Goal: Information Seeking & Learning: Check status

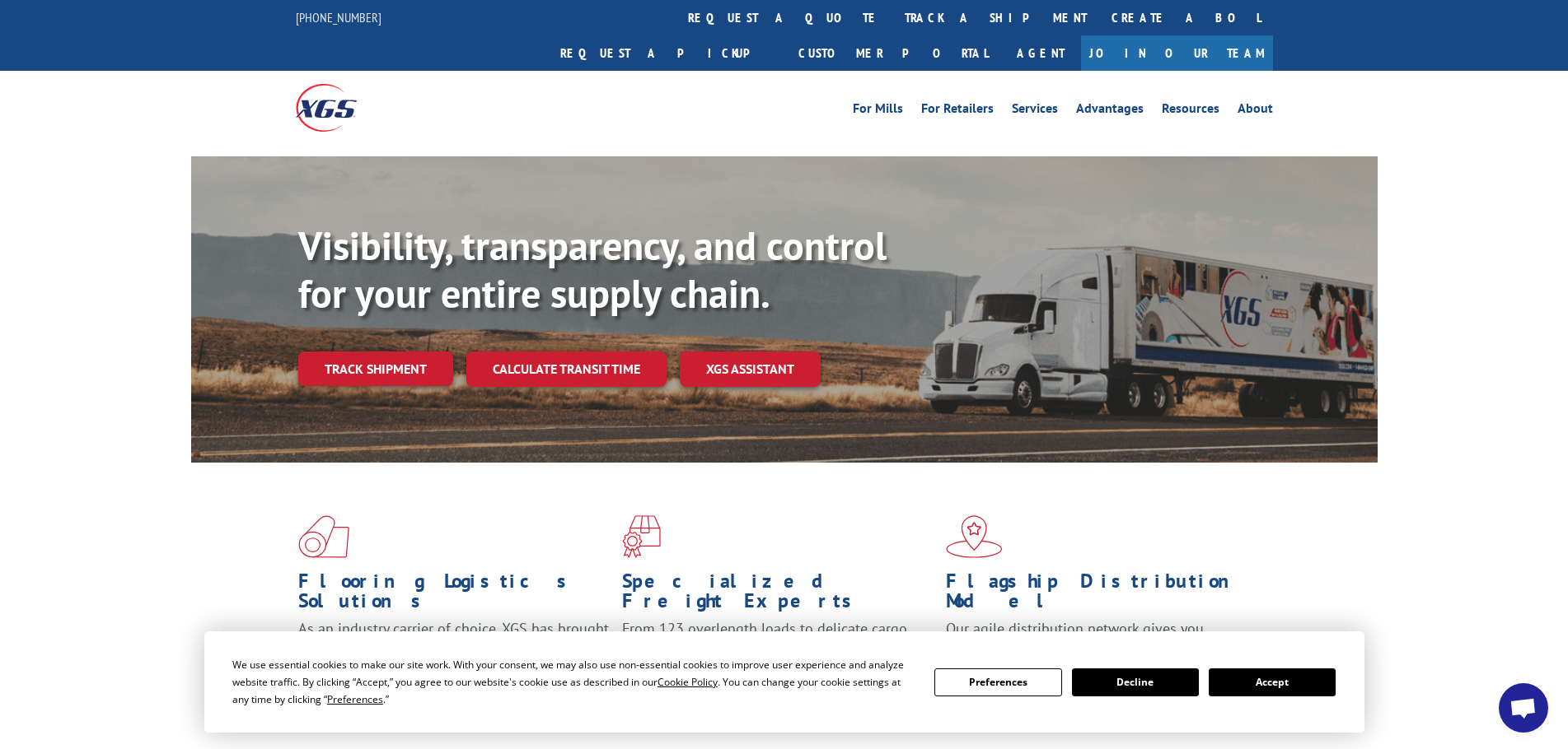
click at [1305, 678] on button "Accept" at bounding box center [1271, 682] width 127 height 28
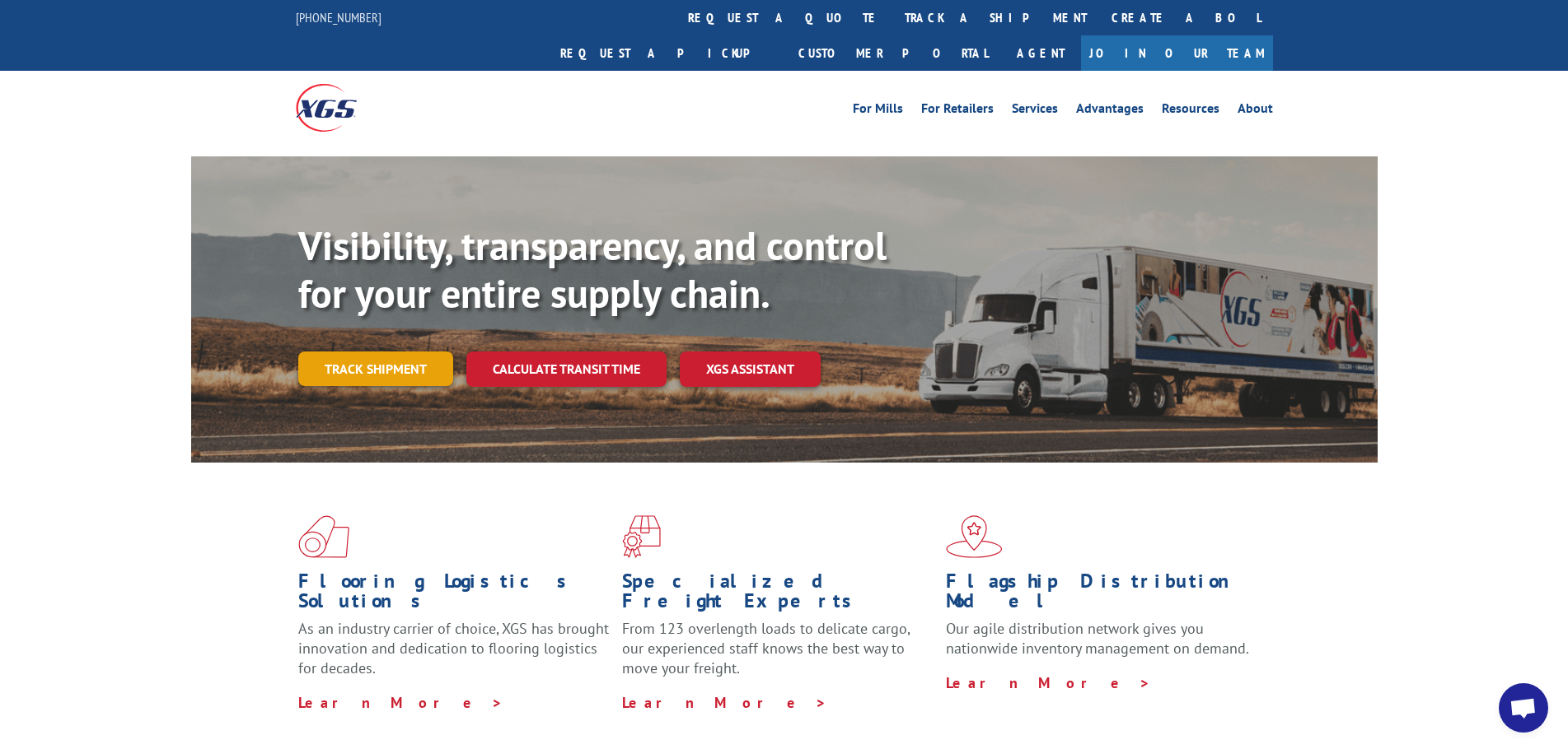
click at [360, 351] on link "Track shipment" at bounding box center [375, 368] width 154 height 34
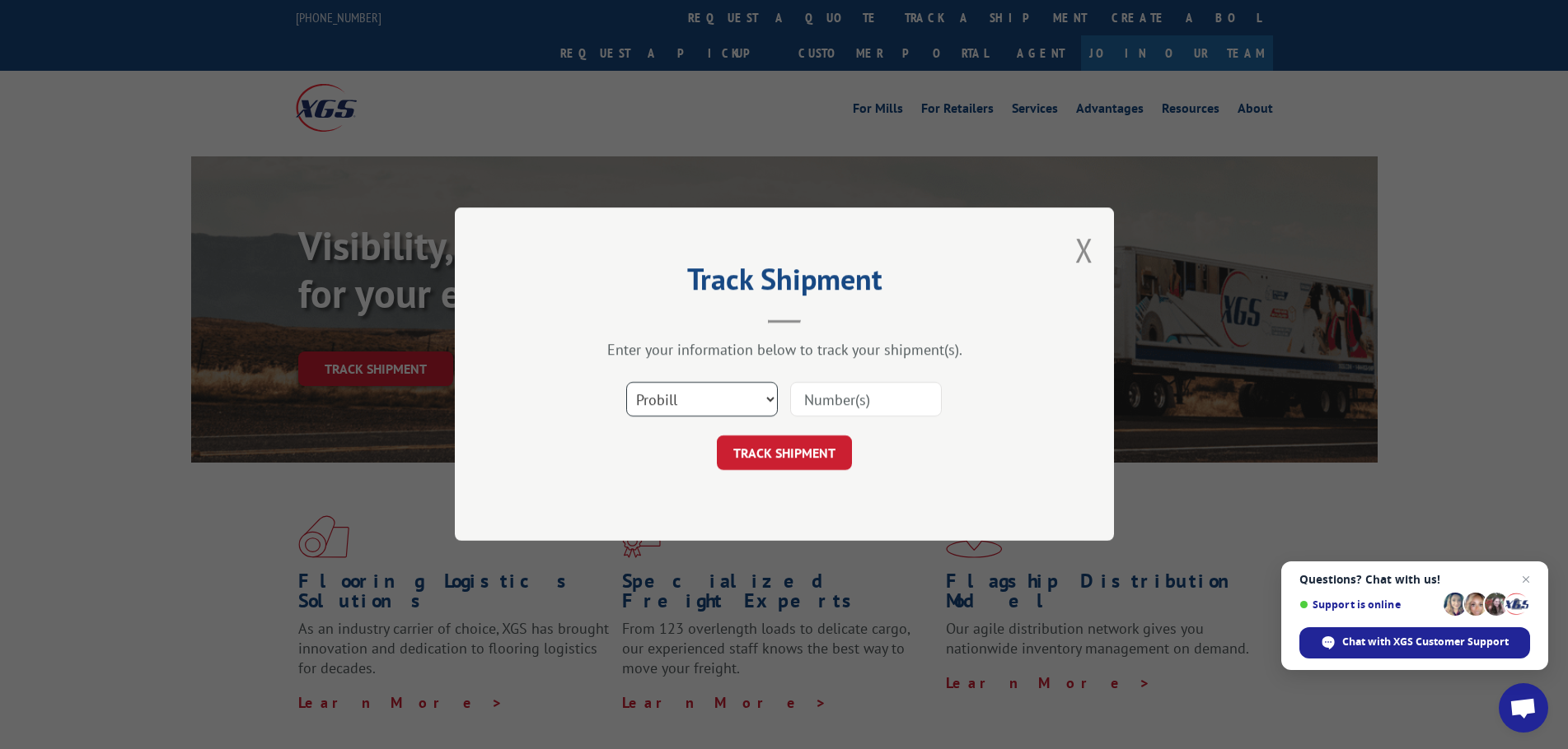
click at [723, 402] on select "Select category... Probill BOL PO" at bounding box center [702, 399] width 152 height 34
select select "po"
click at [626, 383] on select "Select category... Probill BOL PO" at bounding box center [702, 399] width 152 height 34
click at [823, 402] on input at bounding box center [866, 399] width 152 height 34
paste input "57512726"
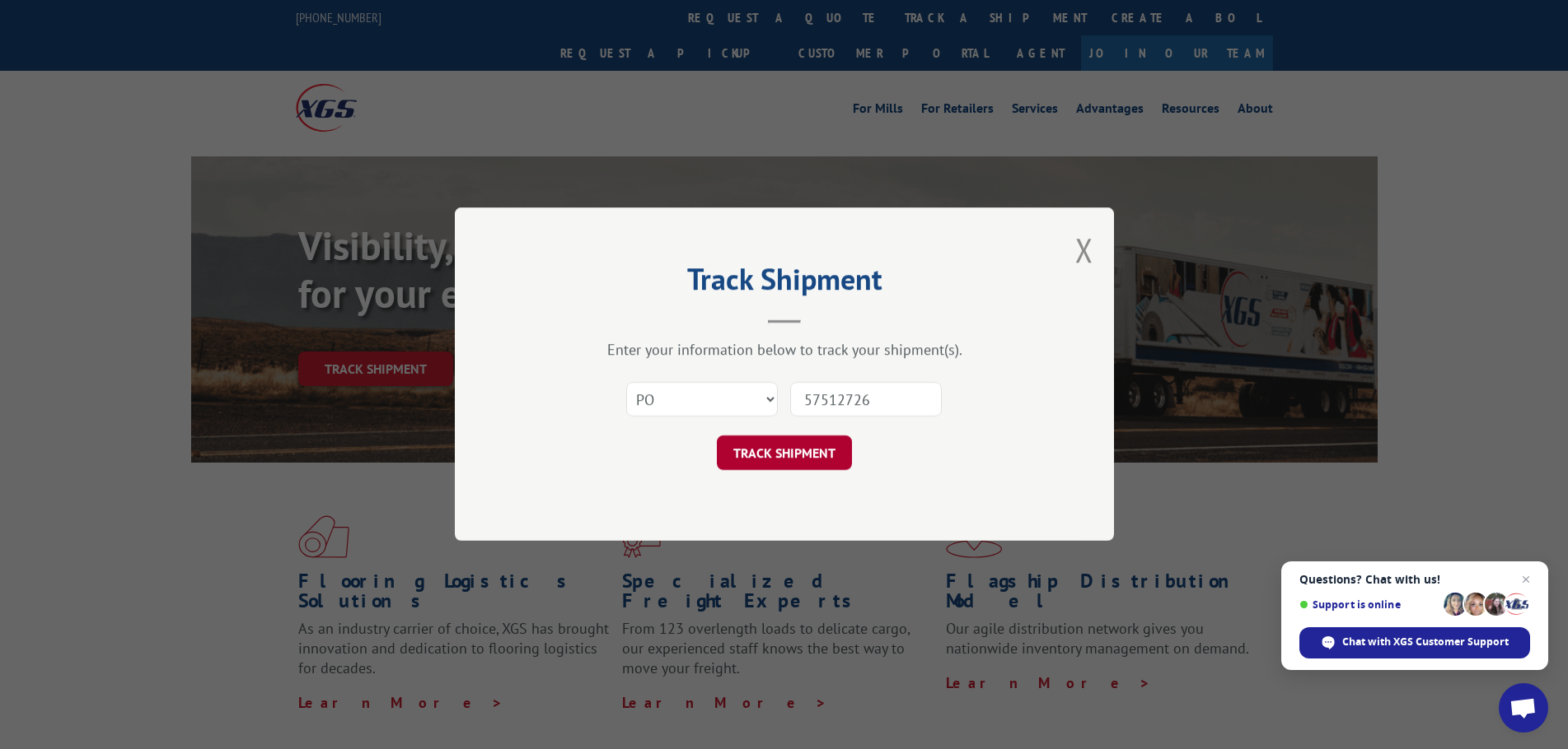
type input "57512726"
click at [778, 456] on button "TRACK SHIPMENT" at bounding box center [784, 453] width 135 height 34
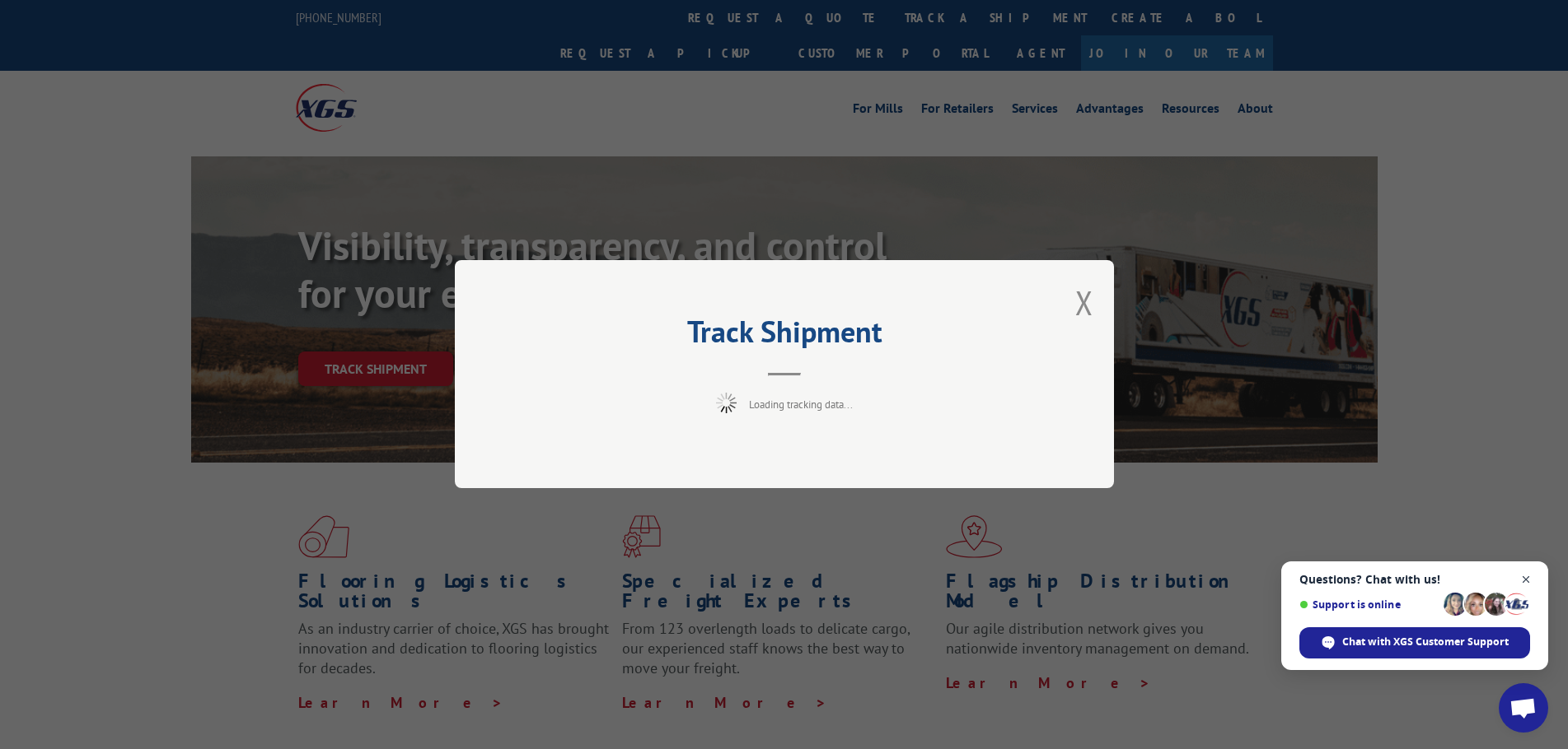
click at [1527, 577] on span "Close chat" at bounding box center [1525, 580] width 20 height 20
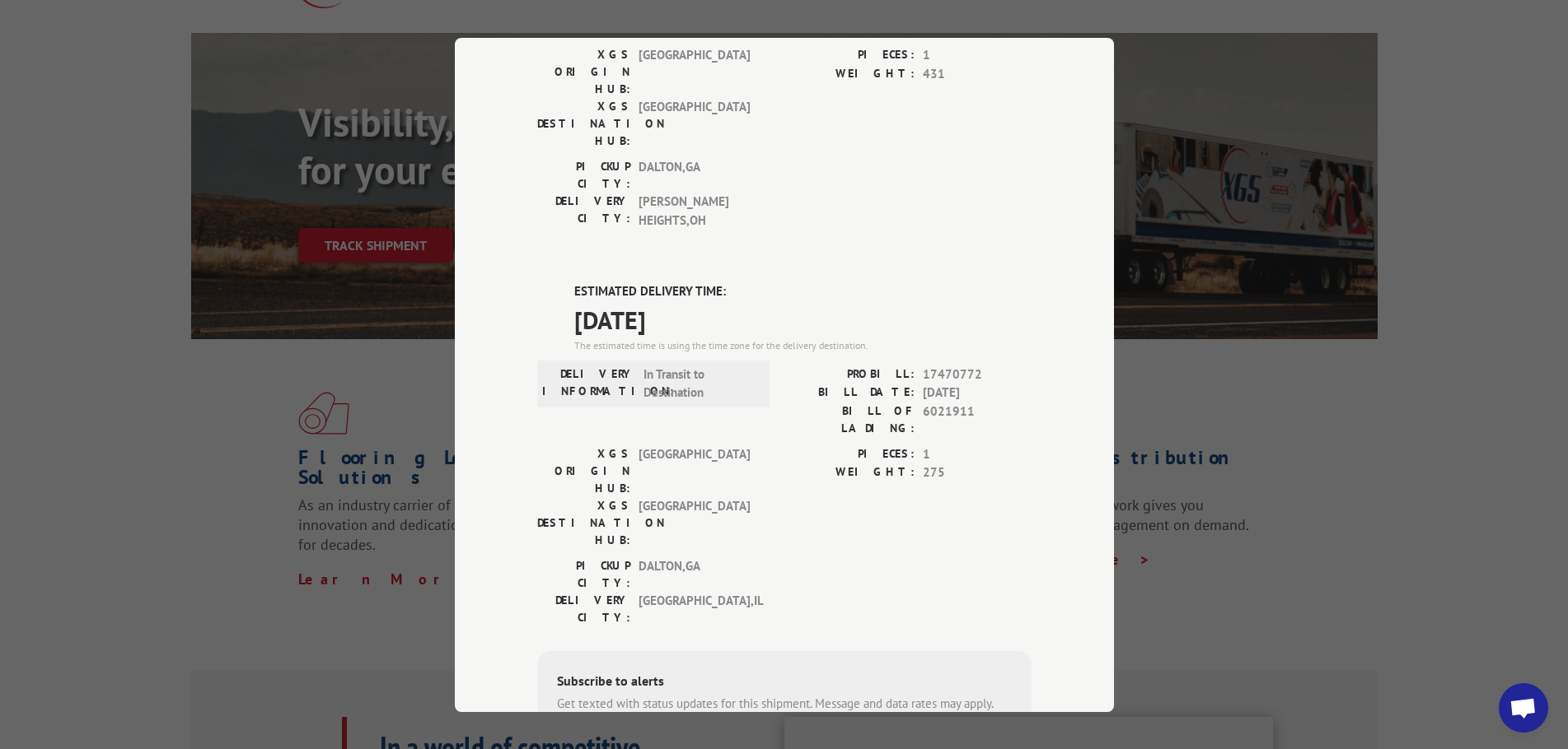
scroll to position [165, 0]
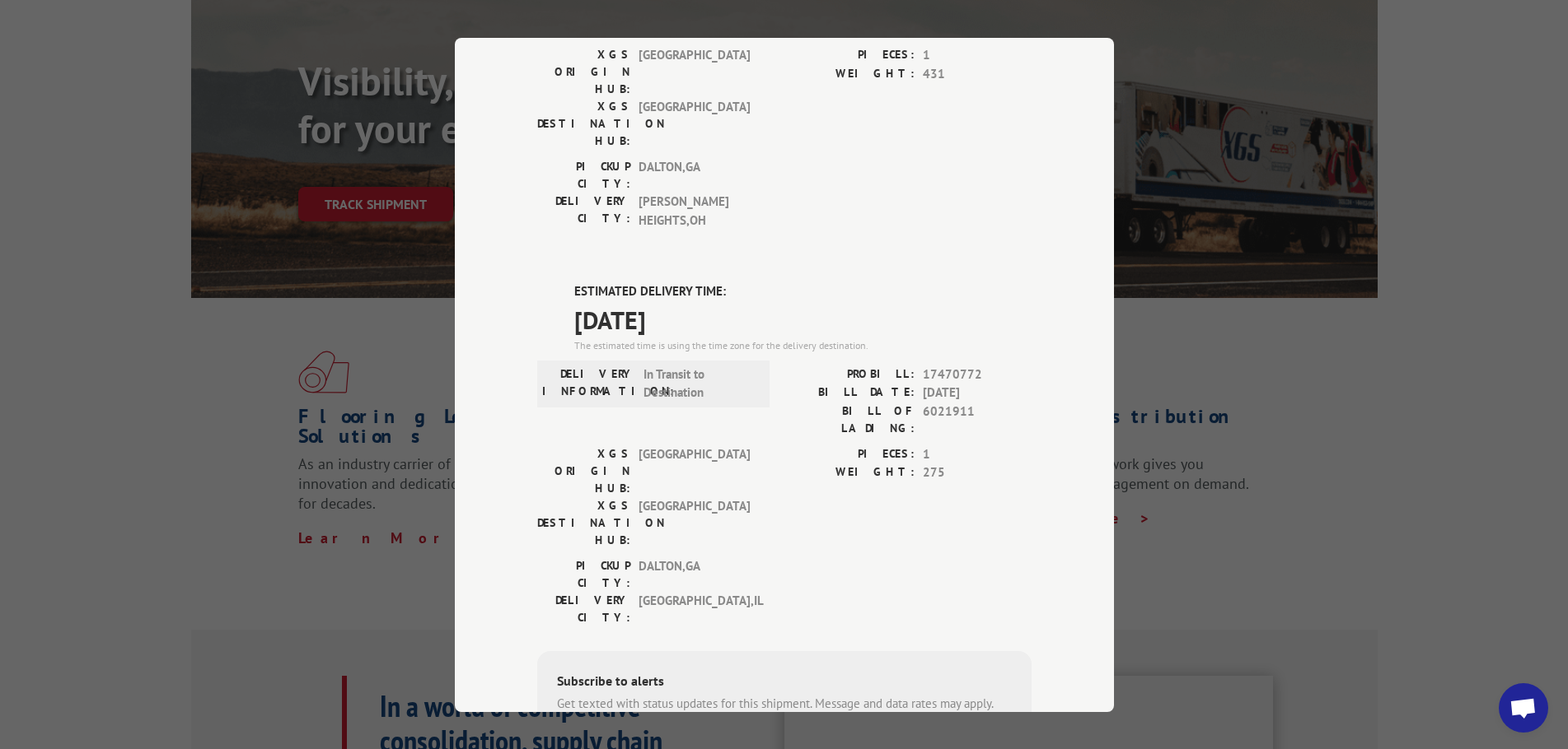
click at [1396, 458] on div "Track Shipment DELIVERED DELIVERY INFORMATION: PROBILL: 10527824 BILL DATE: 10/…" at bounding box center [784, 374] width 1568 height 749
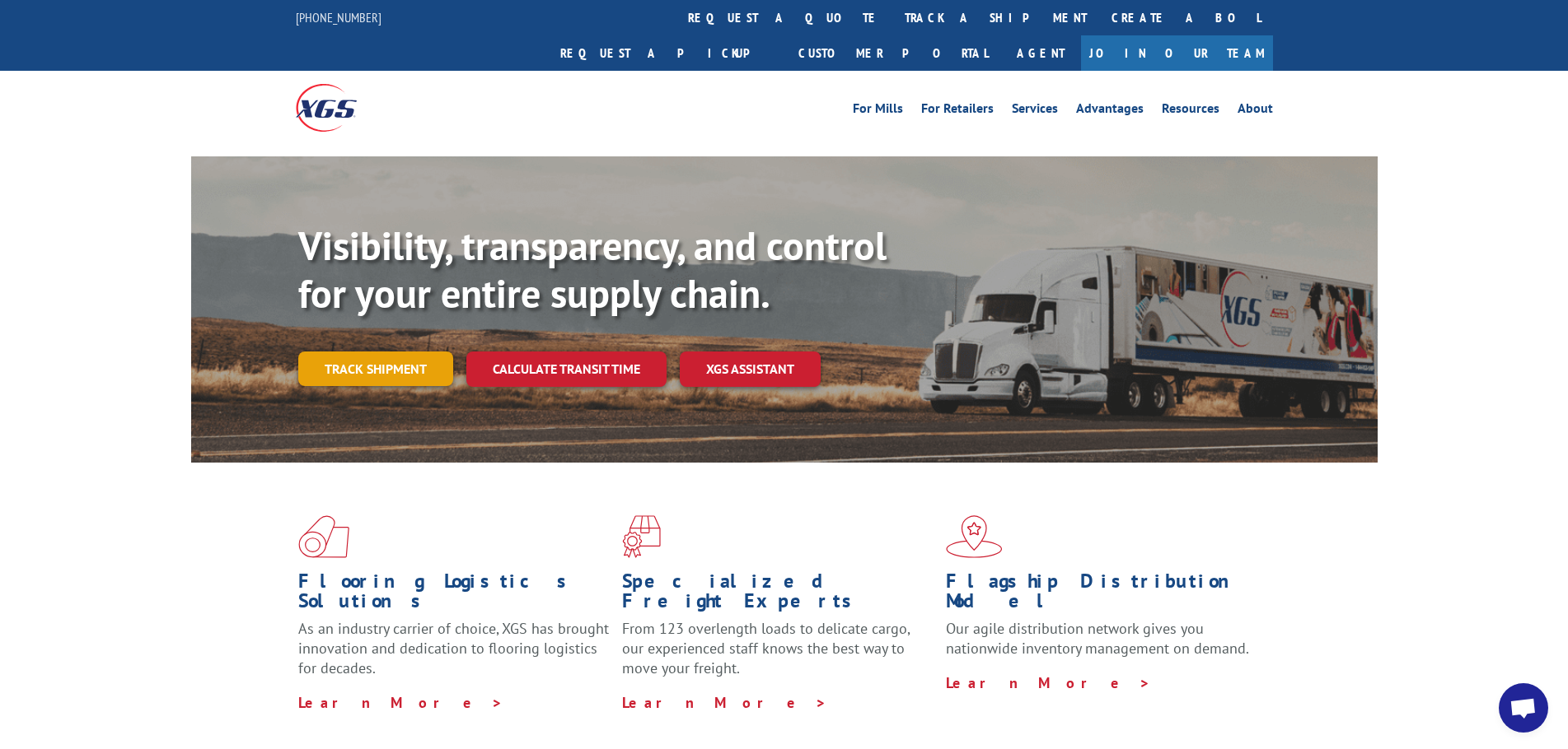
click at [350, 351] on link "Track shipment" at bounding box center [375, 368] width 154 height 34
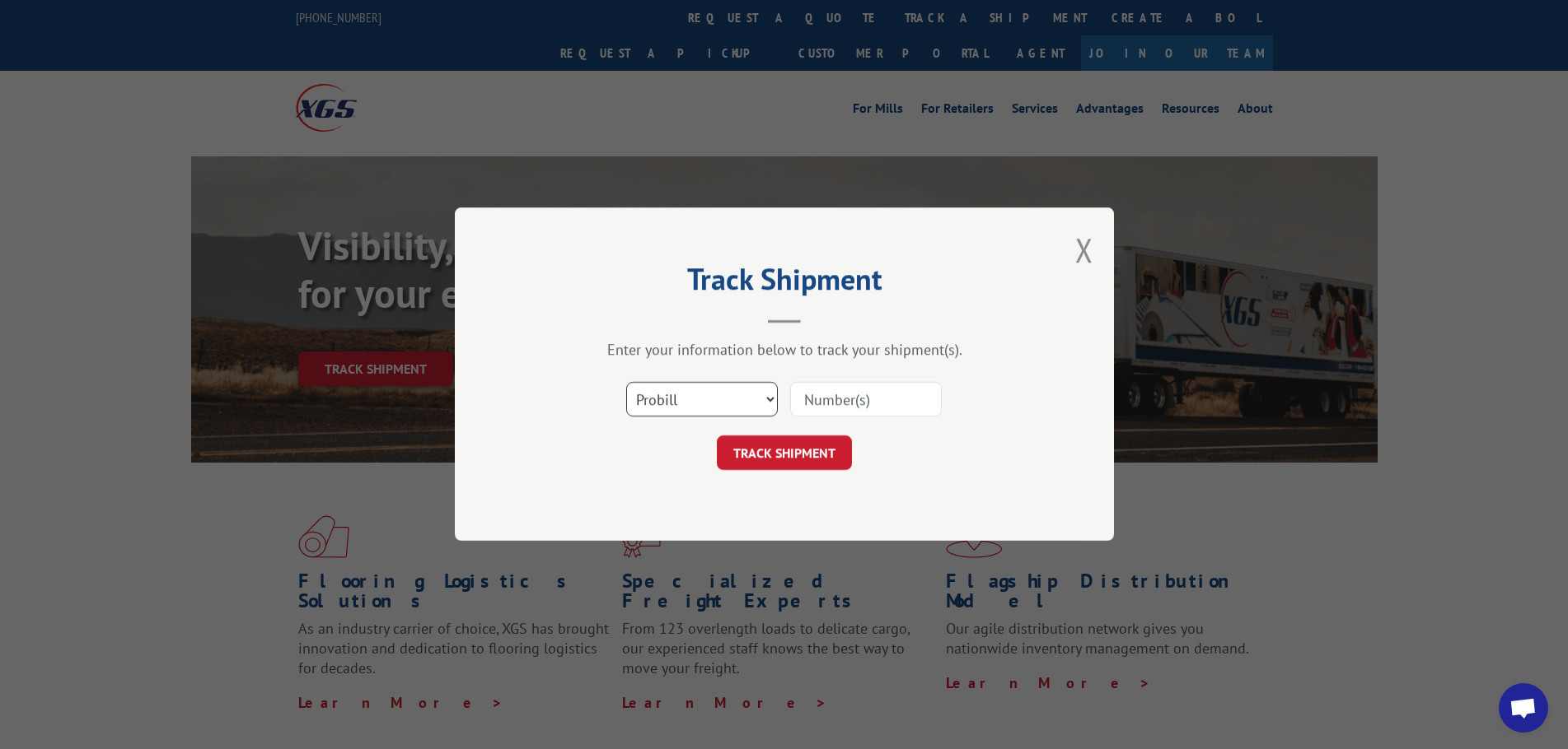
click at [744, 398] on select "Select category... Probill BOL PO" at bounding box center [702, 399] width 152 height 34
select select "po"
click at [626, 383] on select "Select category... Probill BOL PO" at bounding box center [702, 399] width 152 height 34
click at [876, 399] on input at bounding box center [866, 399] width 152 height 34
paste input "57512726"
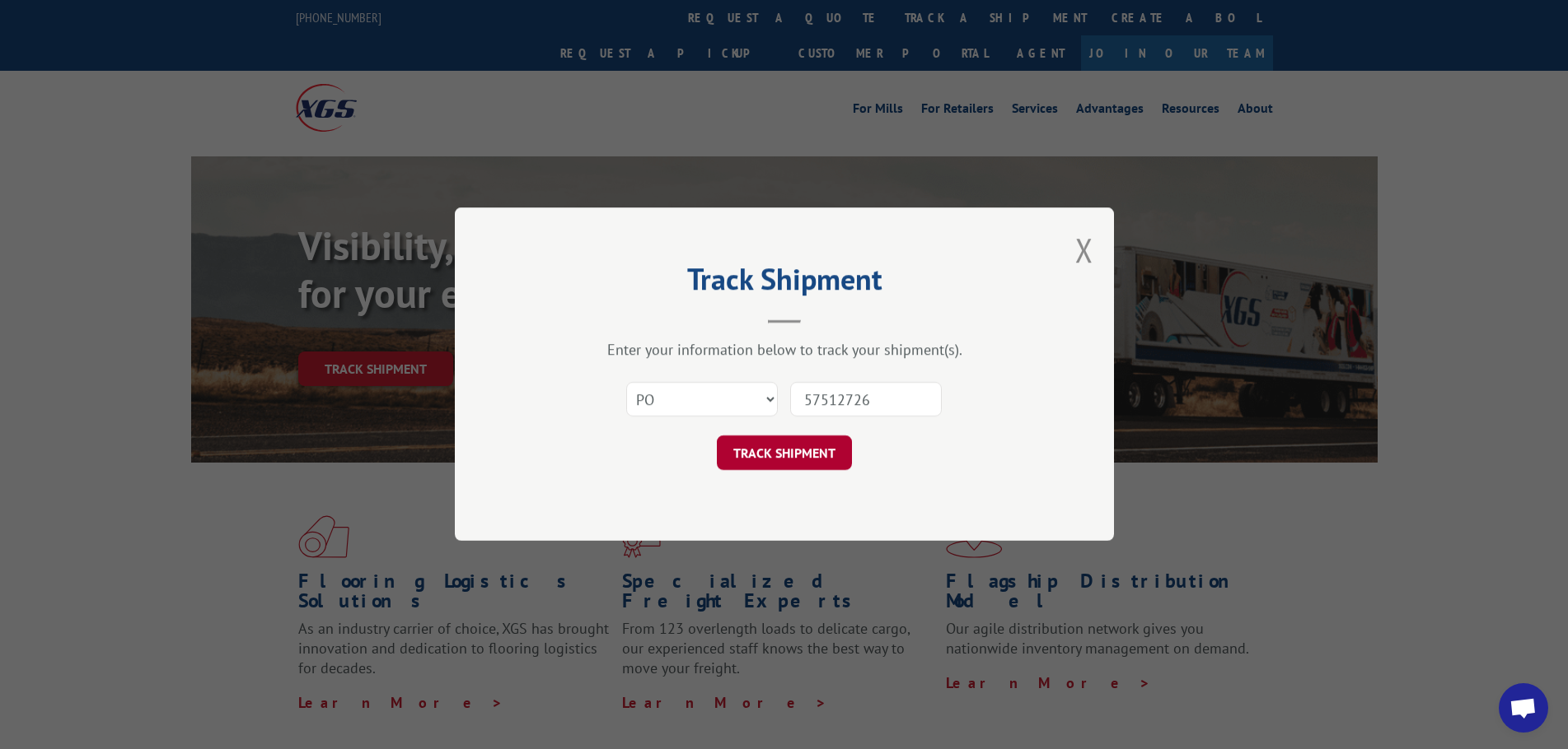
type input "57512726"
click at [768, 454] on button "TRACK SHIPMENT" at bounding box center [784, 453] width 135 height 34
